Goal: Task Accomplishment & Management: Use online tool/utility

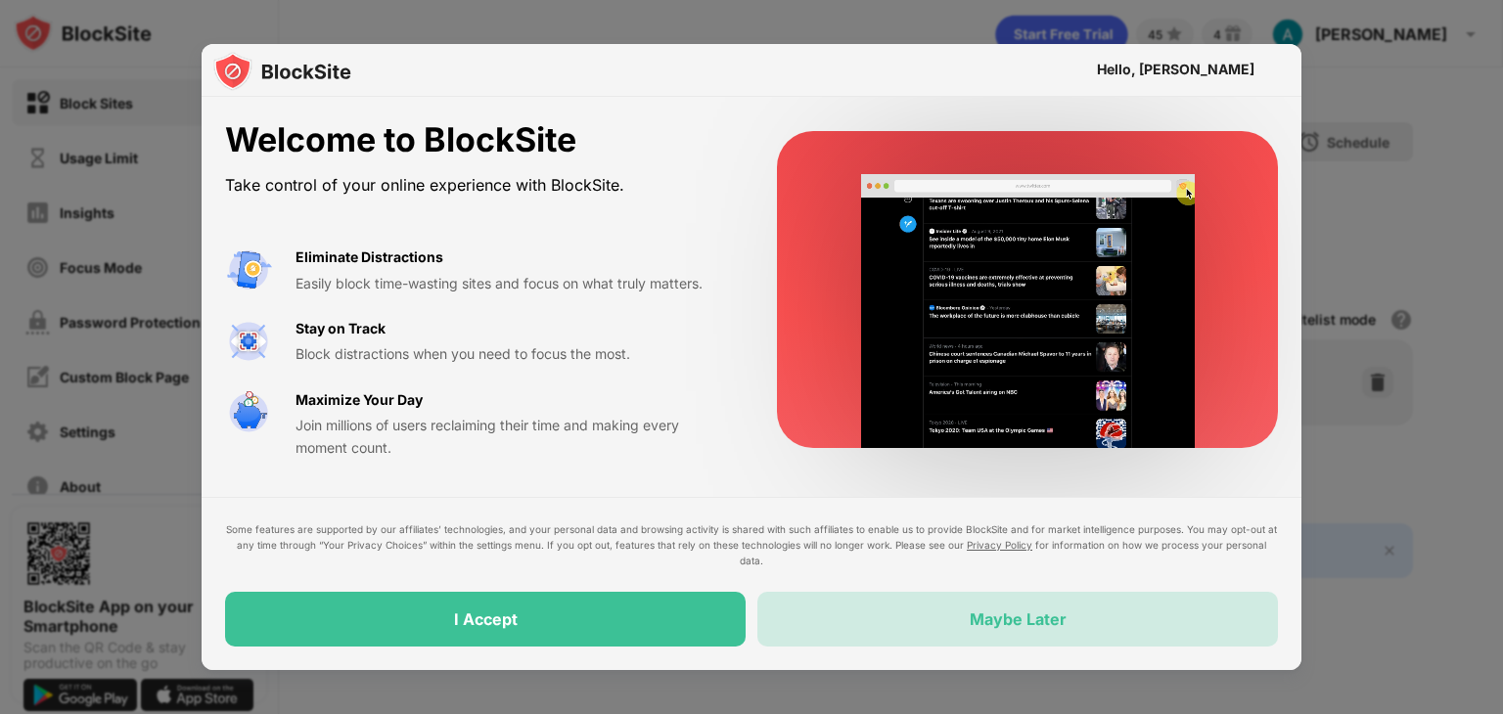
click at [998, 608] on div "Maybe Later" at bounding box center [1017, 619] width 521 height 55
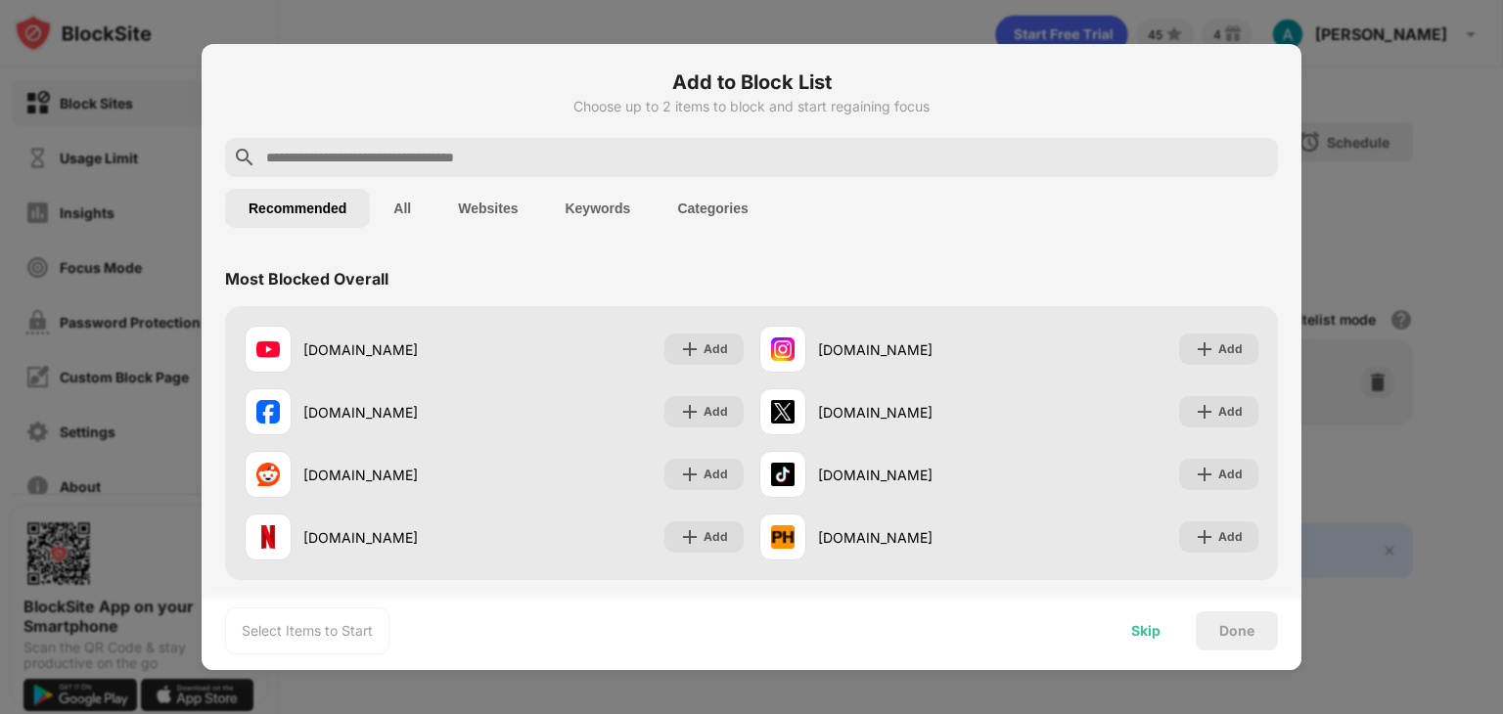
click at [1131, 631] on div "Skip" at bounding box center [1145, 631] width 29 height 16
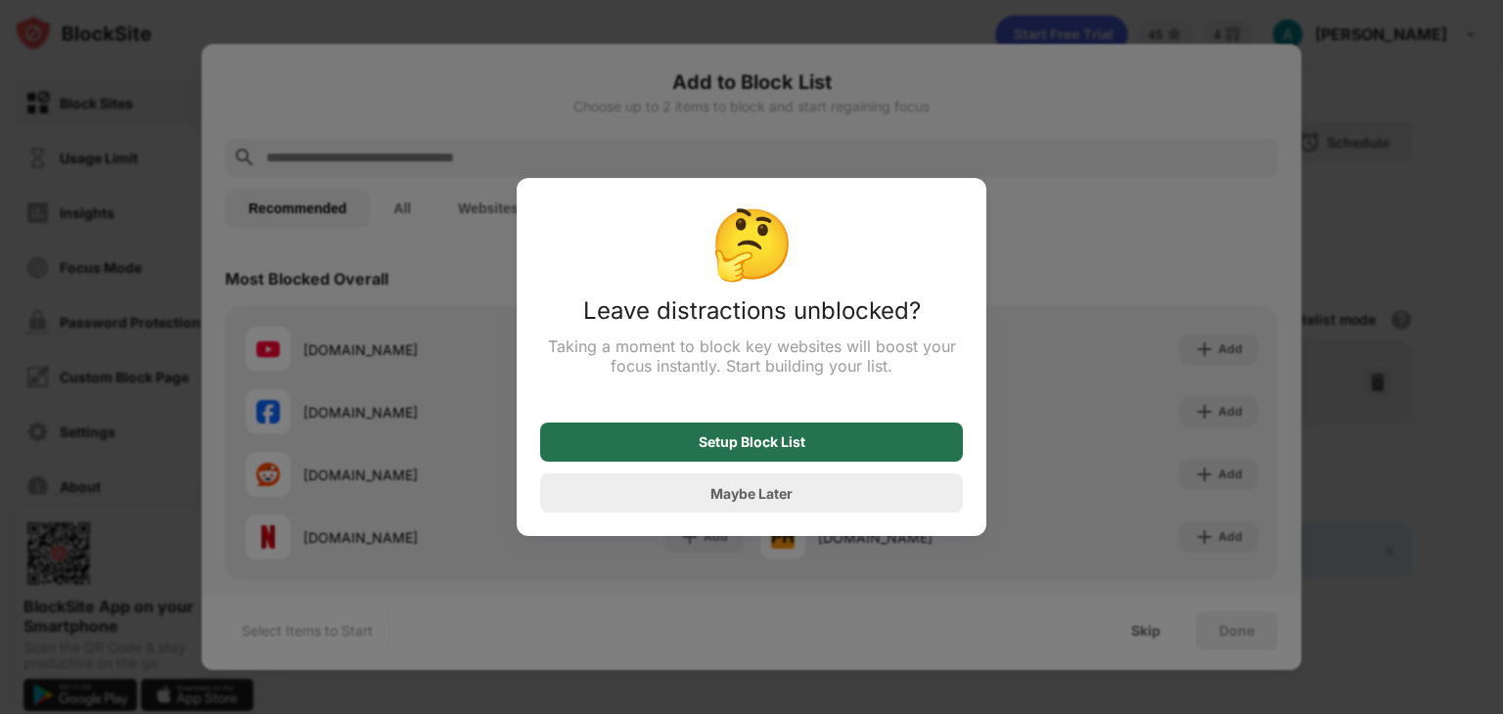
click at [818, 444] on div "Setup Block List" at bounding box center [751, 442] width 423 height 39
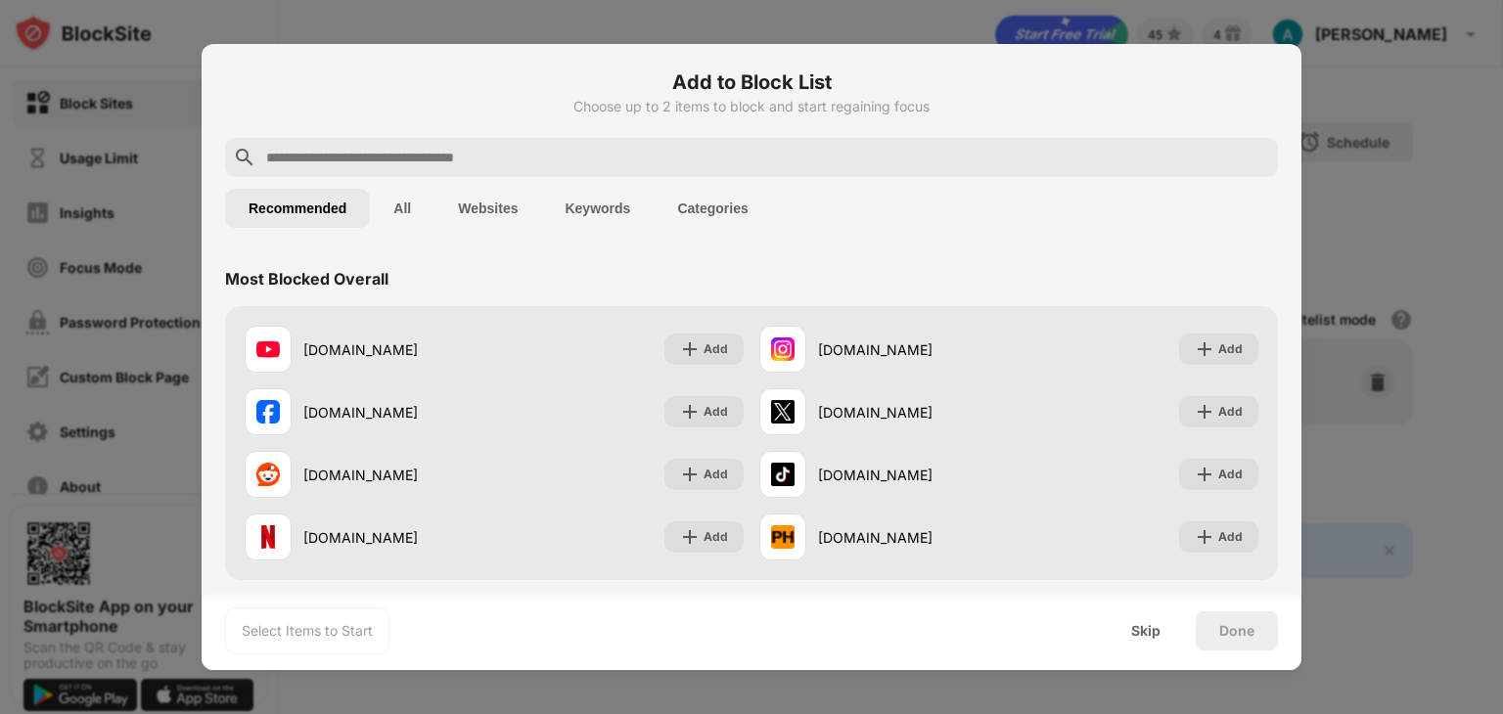
click at [474, 168] on input "text" at bounding box center [767, 157] width 1006 height 23
click at [478, 157] on input "text" at bounding box center [767, 157] width 1006 height 23
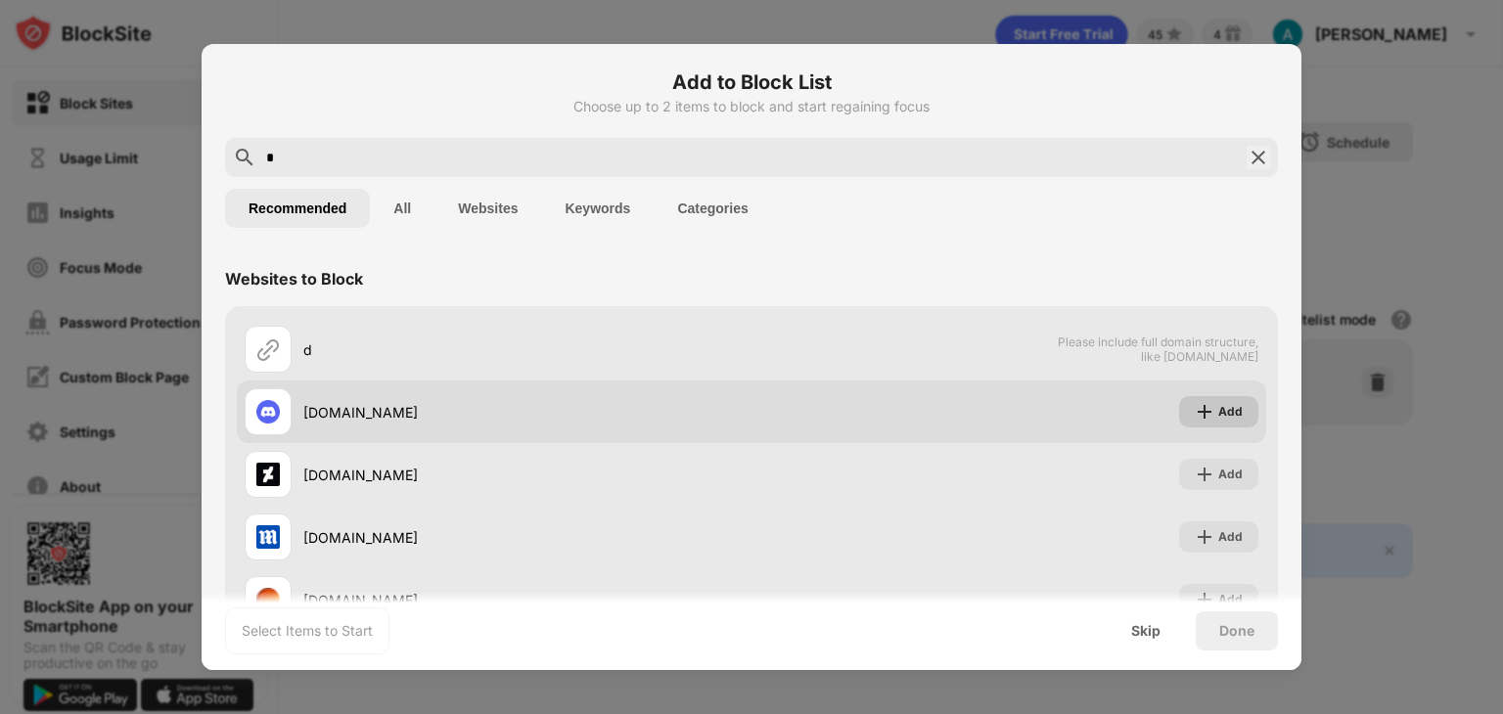
type input "*"
click at [1235, 405] on div "Add" at bounding box center [1218, 411] width 79 height 31
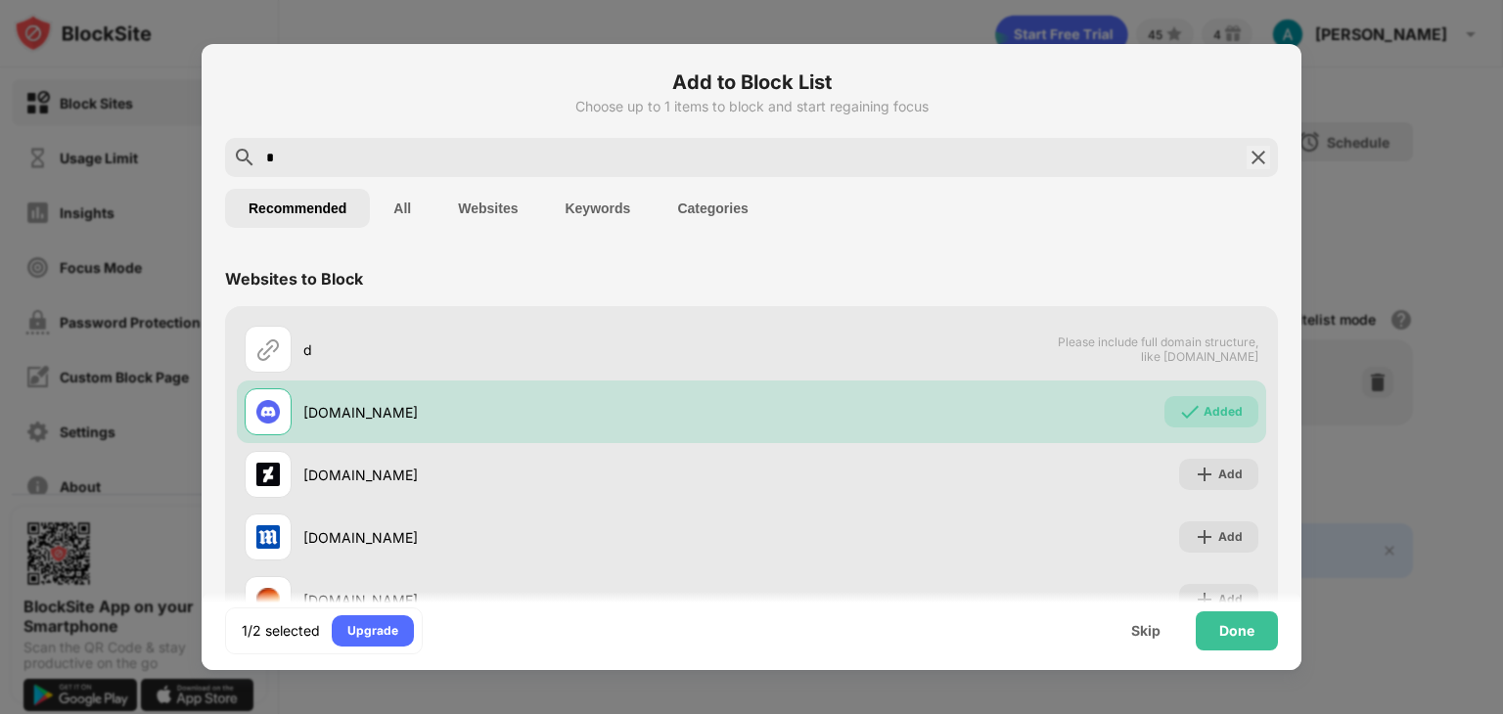
click at [1218, 608] on div "1/2 selected Upgrade Skip Done" at bounding box center [752, 631] width 1100 height 78
click at [1213, 623] on div "Done" at bounding box center [1237, 631] width 82 height 39
